Goal: Task Accomplishment & Management: Use online tool/utility

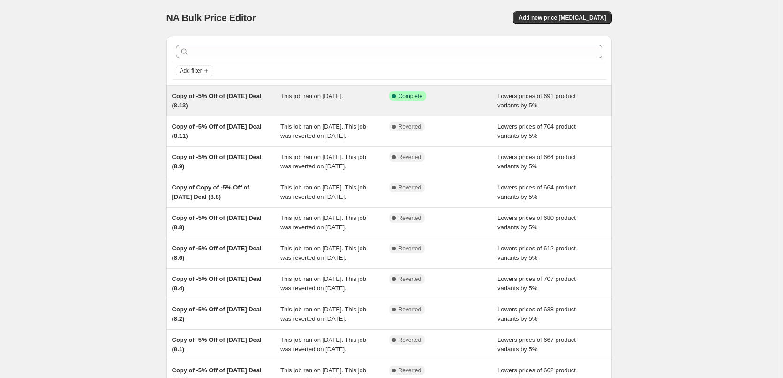
click at [302, 100] on div "This job ran on [DATE]." at bounding box center [335, 100] width 109 height 19
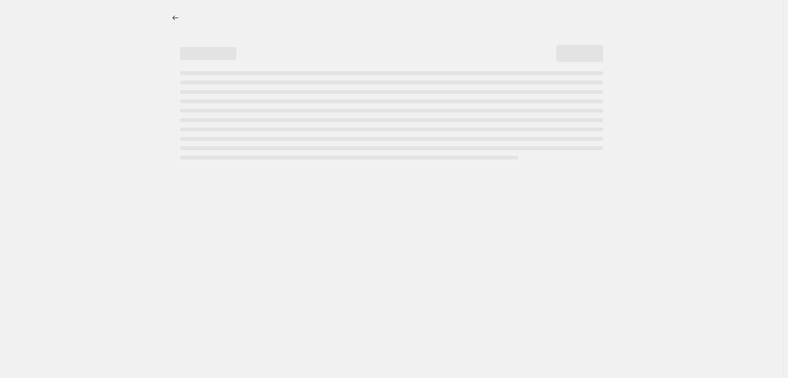
select select "percentage"
select select "pp"
select select "collection"
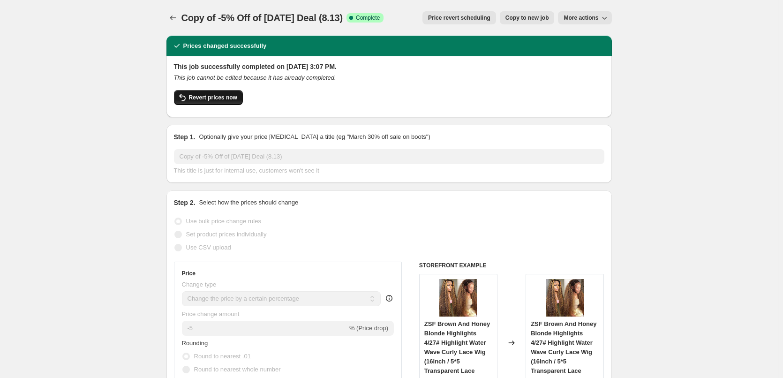
click at [224, 97] on span "Revert prices now" at bounding box center [213, 98] width 48 height 8
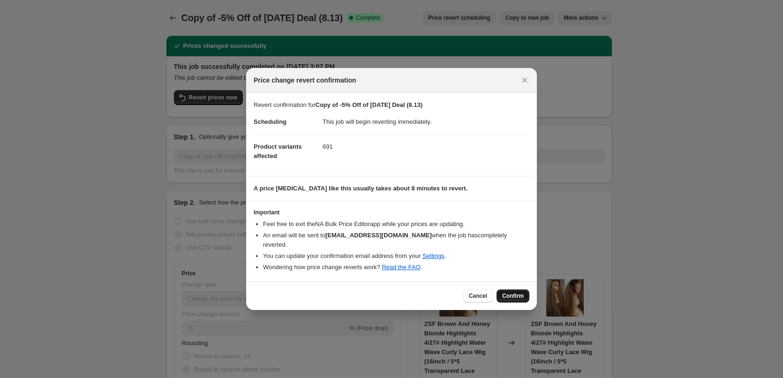
click at [513, 292] on span "Confirm" at bounding box center [513, 296] width 22 height 8
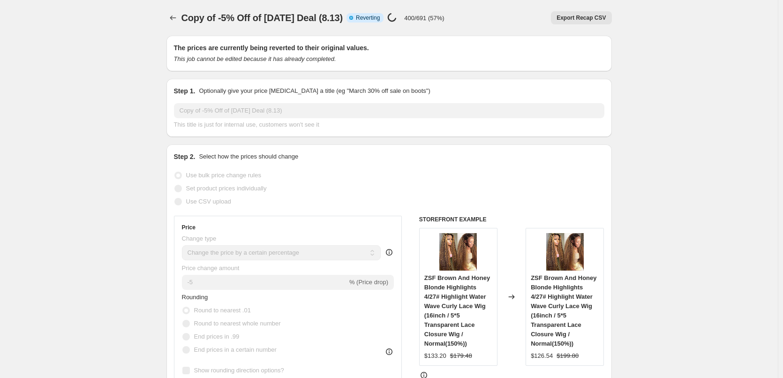
select select "percentage"
select select "pp"
select select "collection"
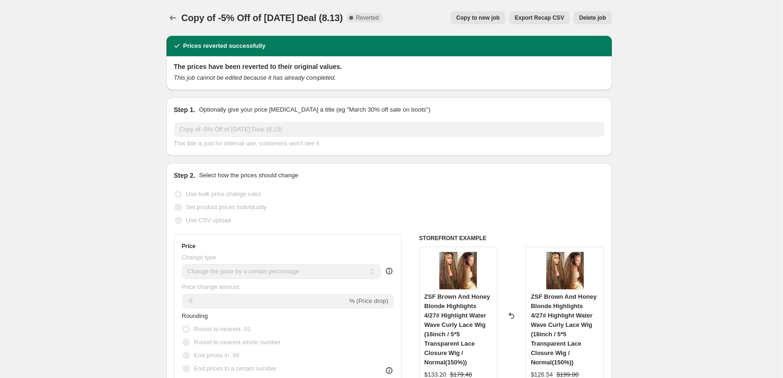
click at [484, 16] on span "Copy to new job" at bounding box center [478, 18] width 44 height 8
select select "percentage"
select select "pp"
select select "collection"
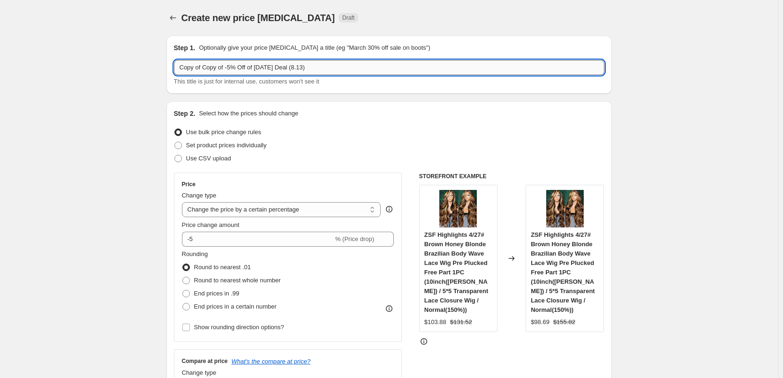
click at [300, 68] on input "Copy of Copy of -5% Off of [DATE] Deal (8.13)" at bounding box center [389, 67] width 431 height 15
drag, startPoint x: 203, startPoint y: 66, endPoint x: 173, endPoint y: 64, distance: 30.6
click at [173, 64] on div "Step 1. Optionally give your price [MEDICAL_DATA] a title (eg "March 30% off sa…" at bounding box center [390, 65] width 446 height 58
click at [184, 70] on input "Copy of -5% Off of [DATE] Deal (8.14)" at bounding box center [389, 67] width 431 height 15
type input "Copy of -5% Off of [DATE] Deal (8.14)"
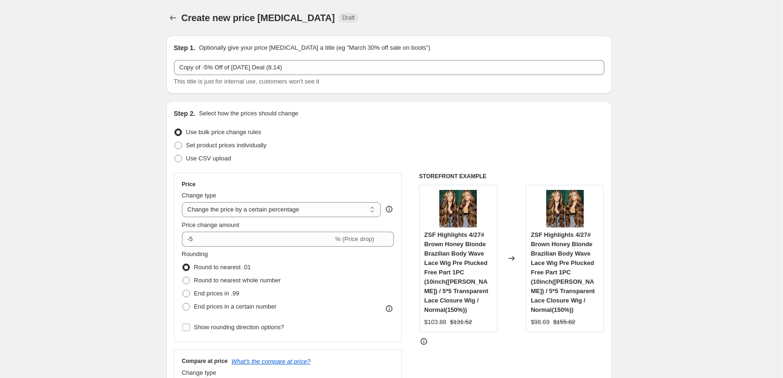
drag, startPoint x: 682, startPoint y: 201, endPoint x: 633, endPoint y: 206, distance: 49.5
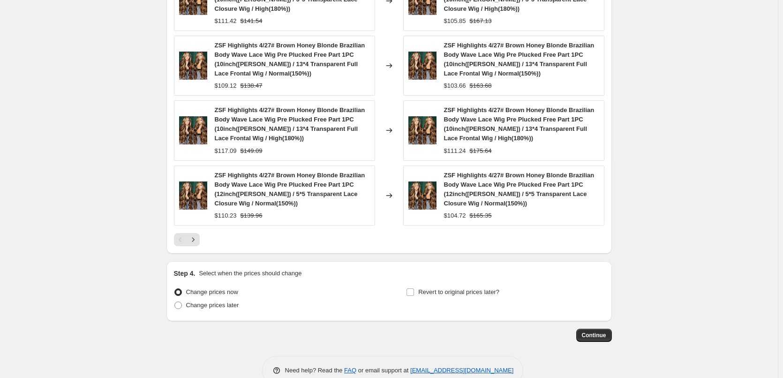
scroll to position [904, 0]
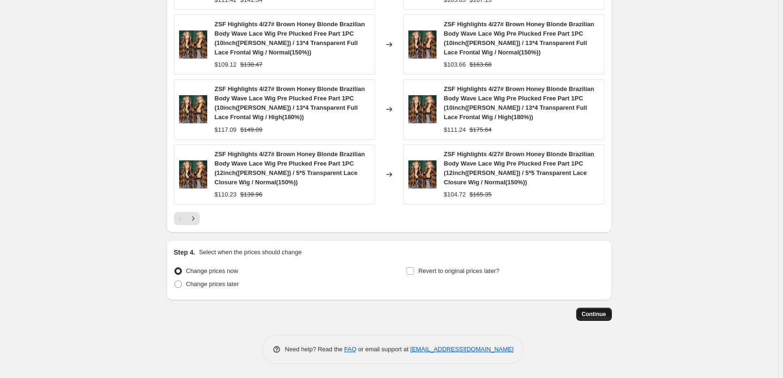
click at [589, 314] on span "Continue" at bounding box center [594, 315] width 24 height 8
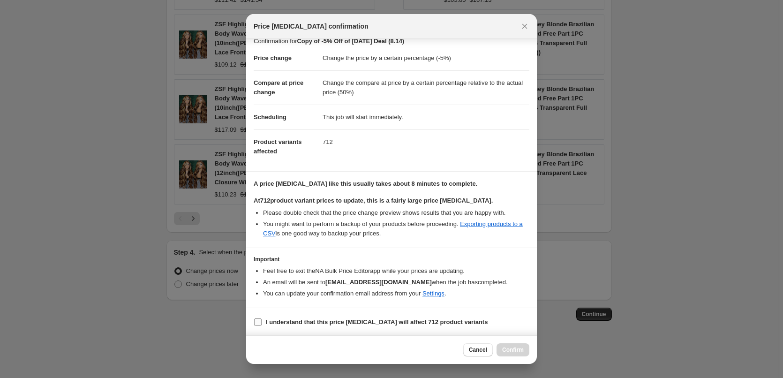
scroll to position [11, 0]
click at [258, 320] on input "I understand that this price [MEDICAL_DATA] will affect 712 product variants" at bounding box center [258, 322] width 8 height 8
checkbox input "true"
click at [515, 345] on button "Confirm" at bounding box center [513, 349] width 33 height 13
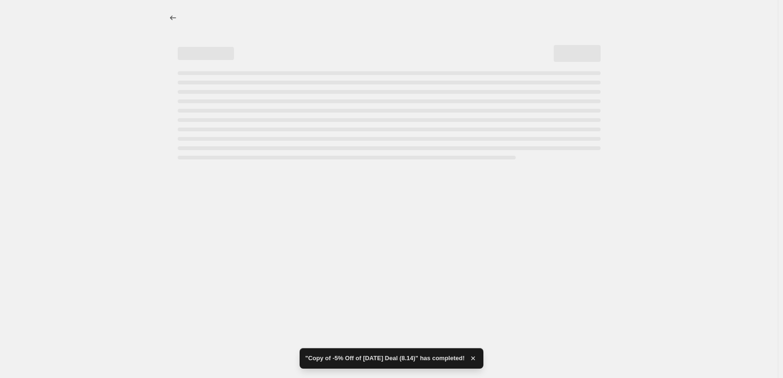
select select "percentage"
select select "pp"
select select "collection"
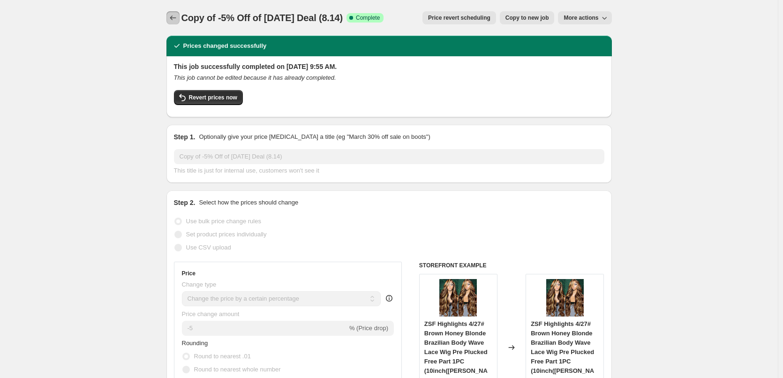
click at [171, 19] on icon "Price change jobs" at bounding box center [172, 17] width 9 height 9
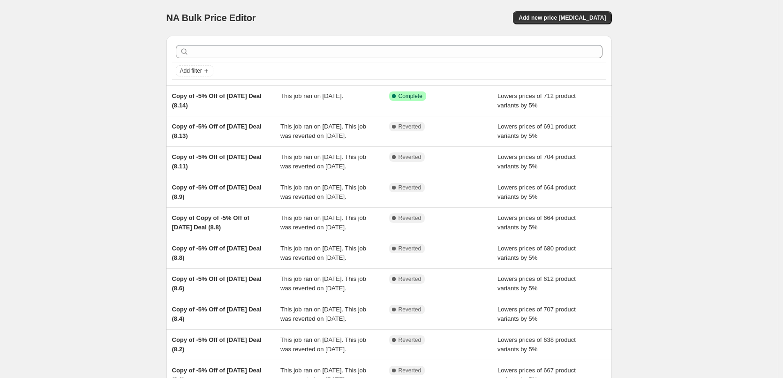
click at [101, 158] on div "NA Bulk Price Editor. This page is ready NA Bulk Price Editor Add new price [ME…" at bounding box center [389, 241] width 778 height 483
click at [103, 152] on div "NA Bulk Price Editor. This page is ready NA Bulk Price Editor Add new price [ME…" at bounding box center [389, 241] width 778 height 483
